Goal: Find specific page/section: Find specific page/section

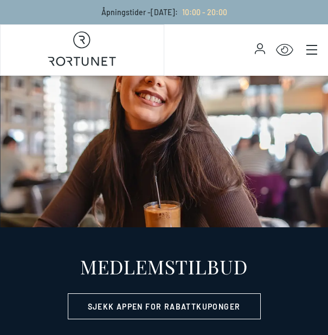
select select "NO"
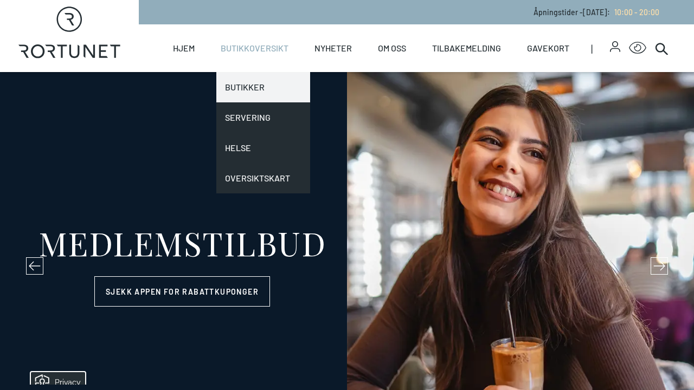
click at [253, 92] on link "Butikker" at bounding box center [263, 87] width 94 height 30
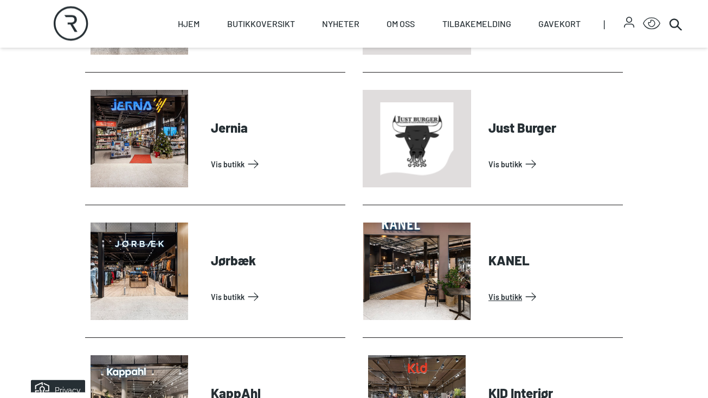
scroll to position [1140, 0]
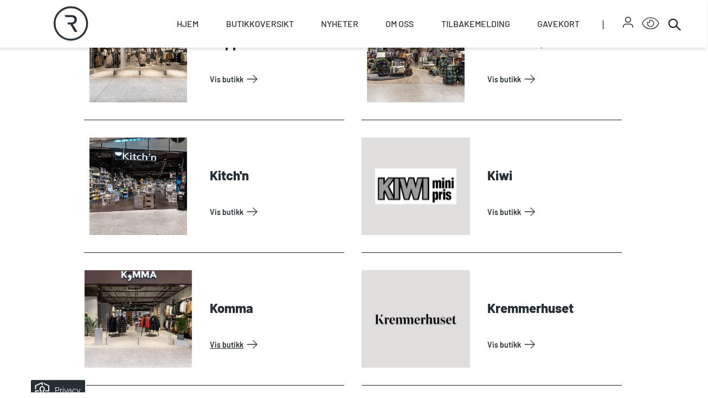
click at [250, 335] on link "Vis butikk" at bounding box center [275, 344] width 130 height 17
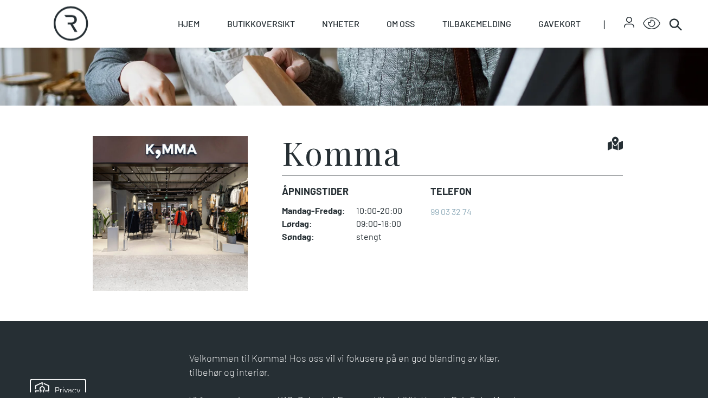
scroll to position [211, 0]
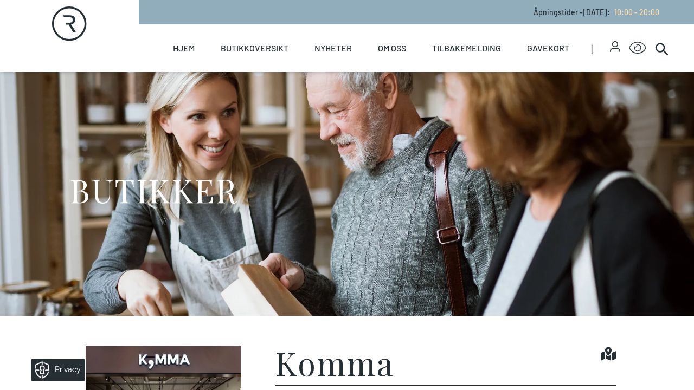
scroll to position [1, 0]
